Goal: Task Accomplishment & Management: Manage account settings

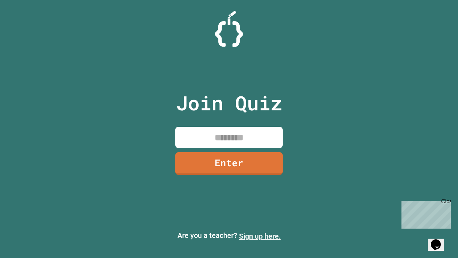
click at [260, 236] on link "Sign up here." at bounding box center [260, 236] width 42 height 9
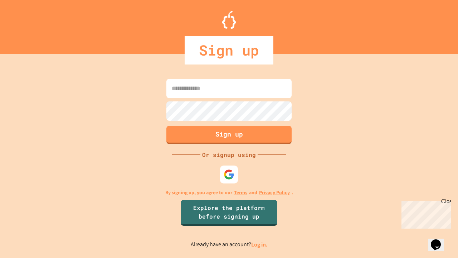
click at [260, 244] on link "Log in." at bounding box center [259, 245] width 16 height 8
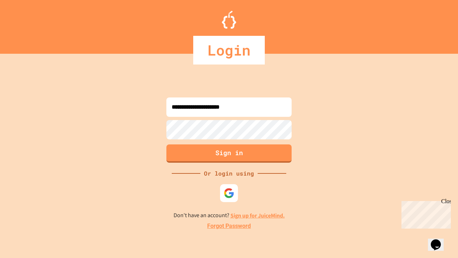
type input "**********"
